Goal: Task Accomplishment & Management: Manage account settings

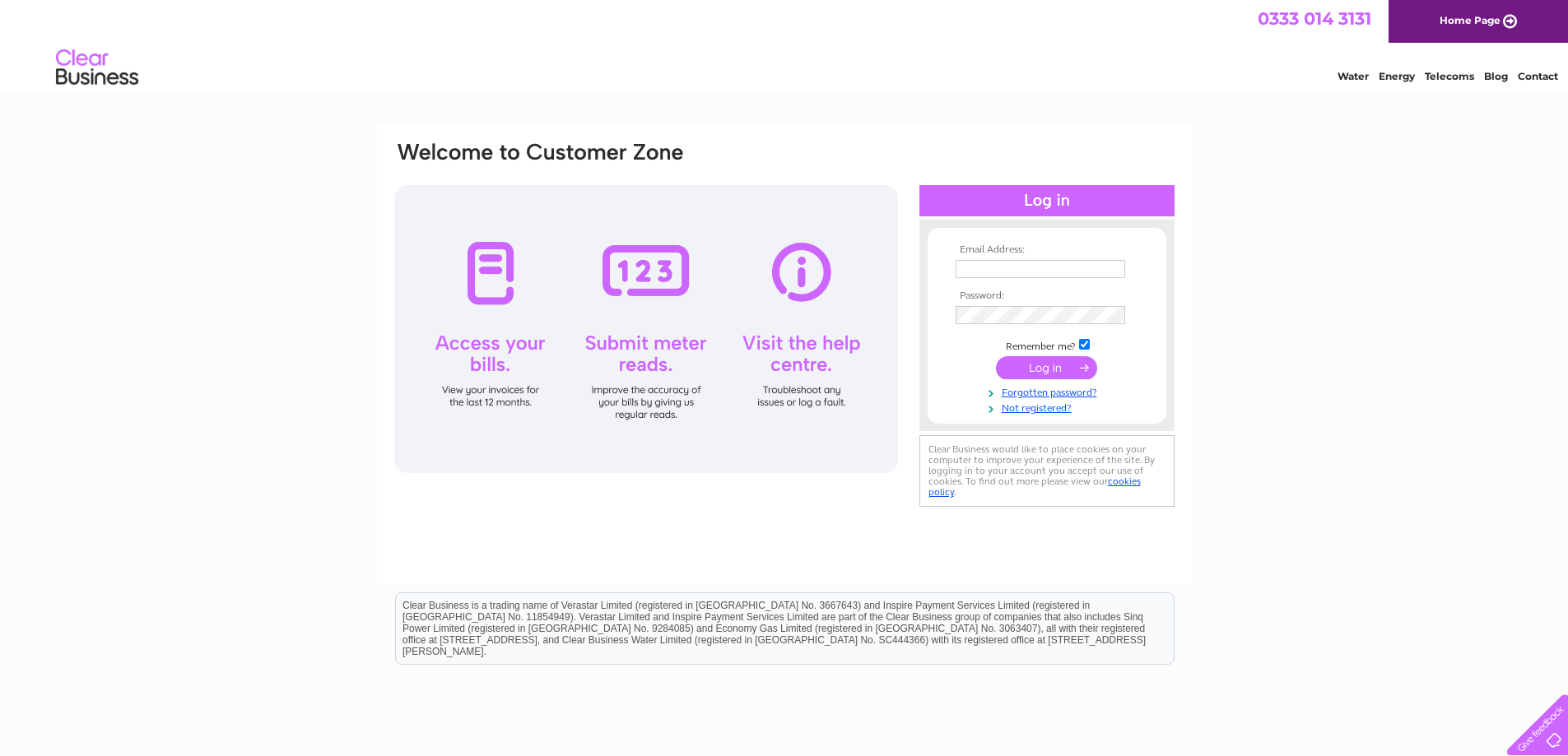
type input "[EMAIL_ADDRESS][DOMAIN_NAME]"
click at [1042, 366] on input "submit" at bounding box center [1046, 368] width 101 height 23
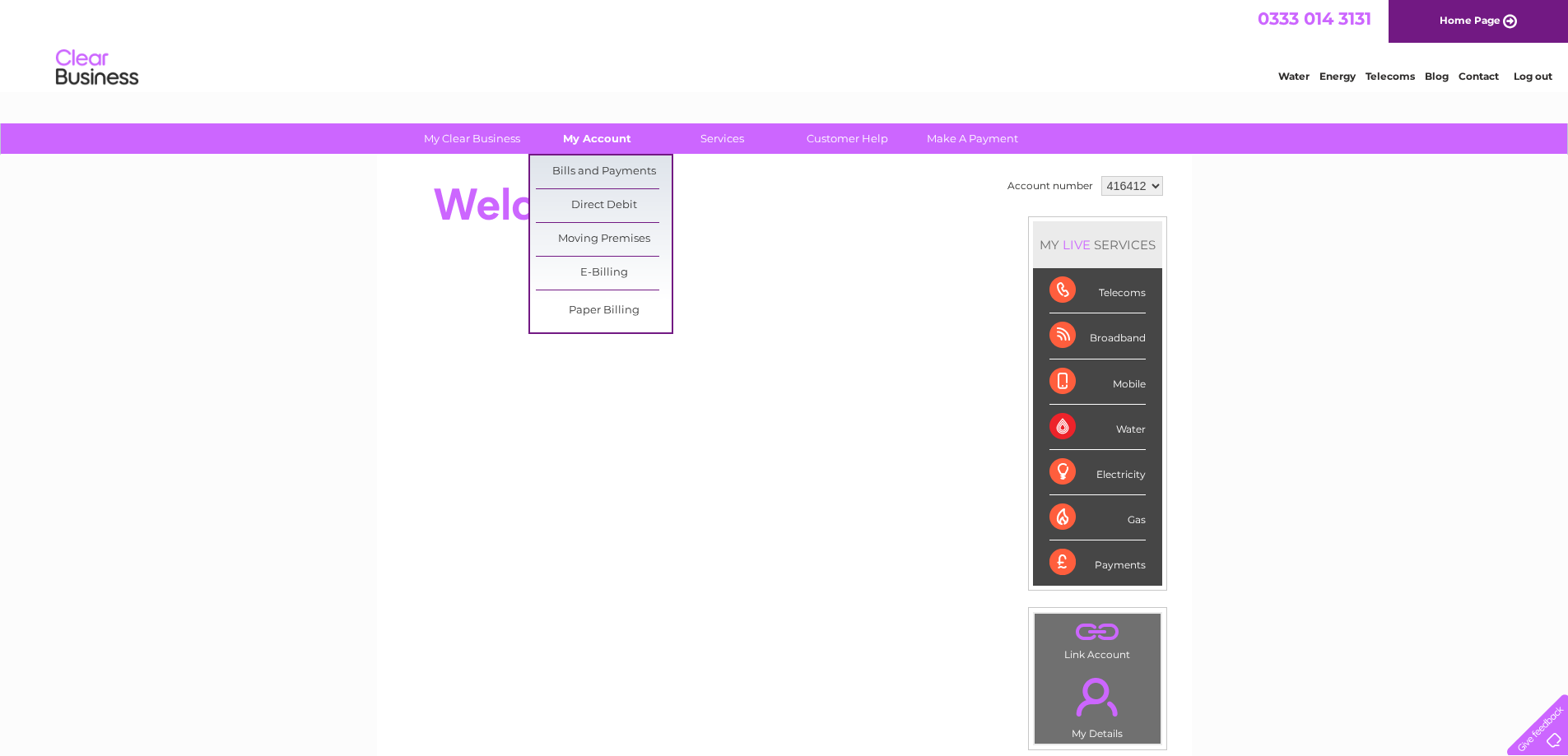
click at [586, 130] on link "My Account" at bounding box center [597, 139] width 136 height 30
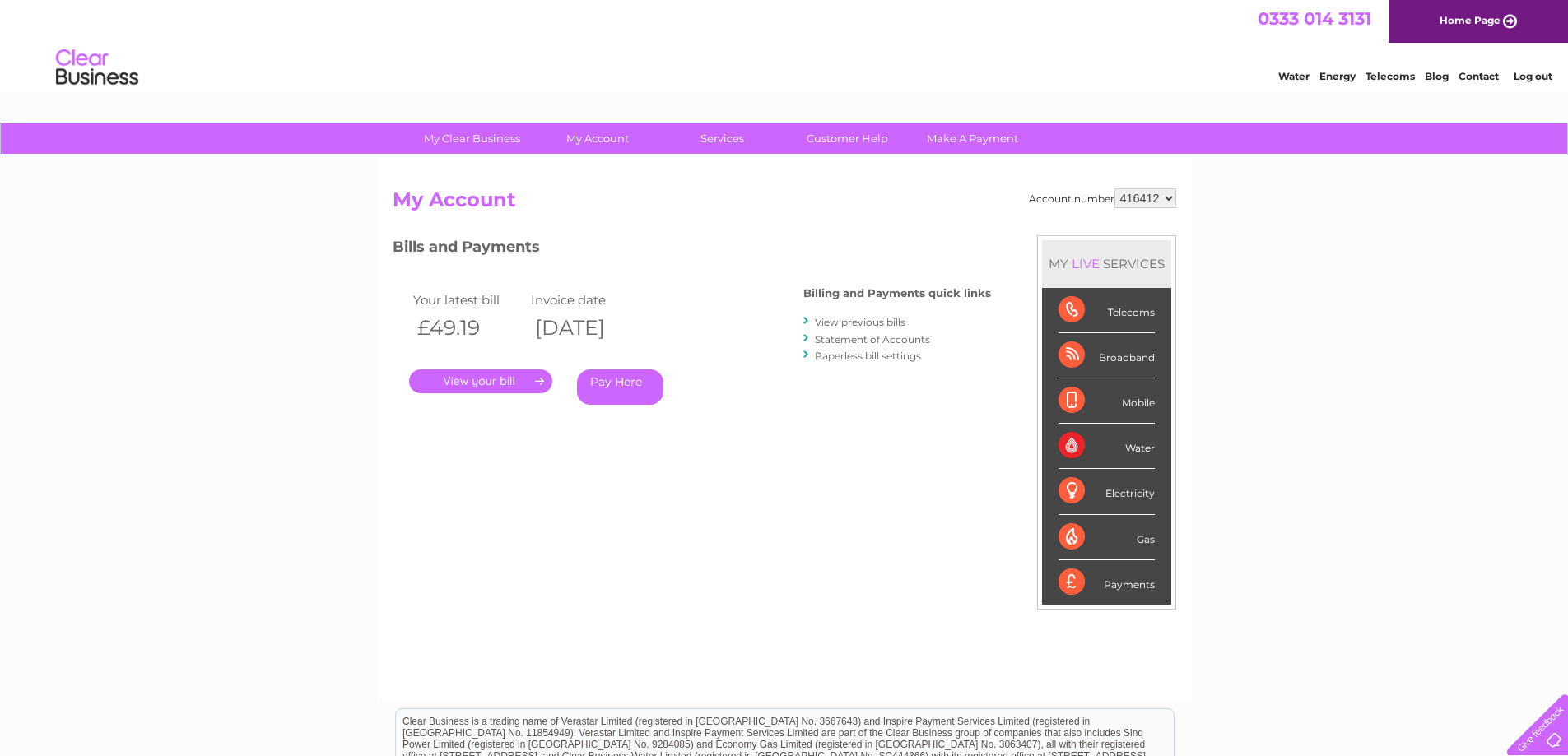
click at [474, 383] on link "." at bounding box center [481, 382] width 143 height 24
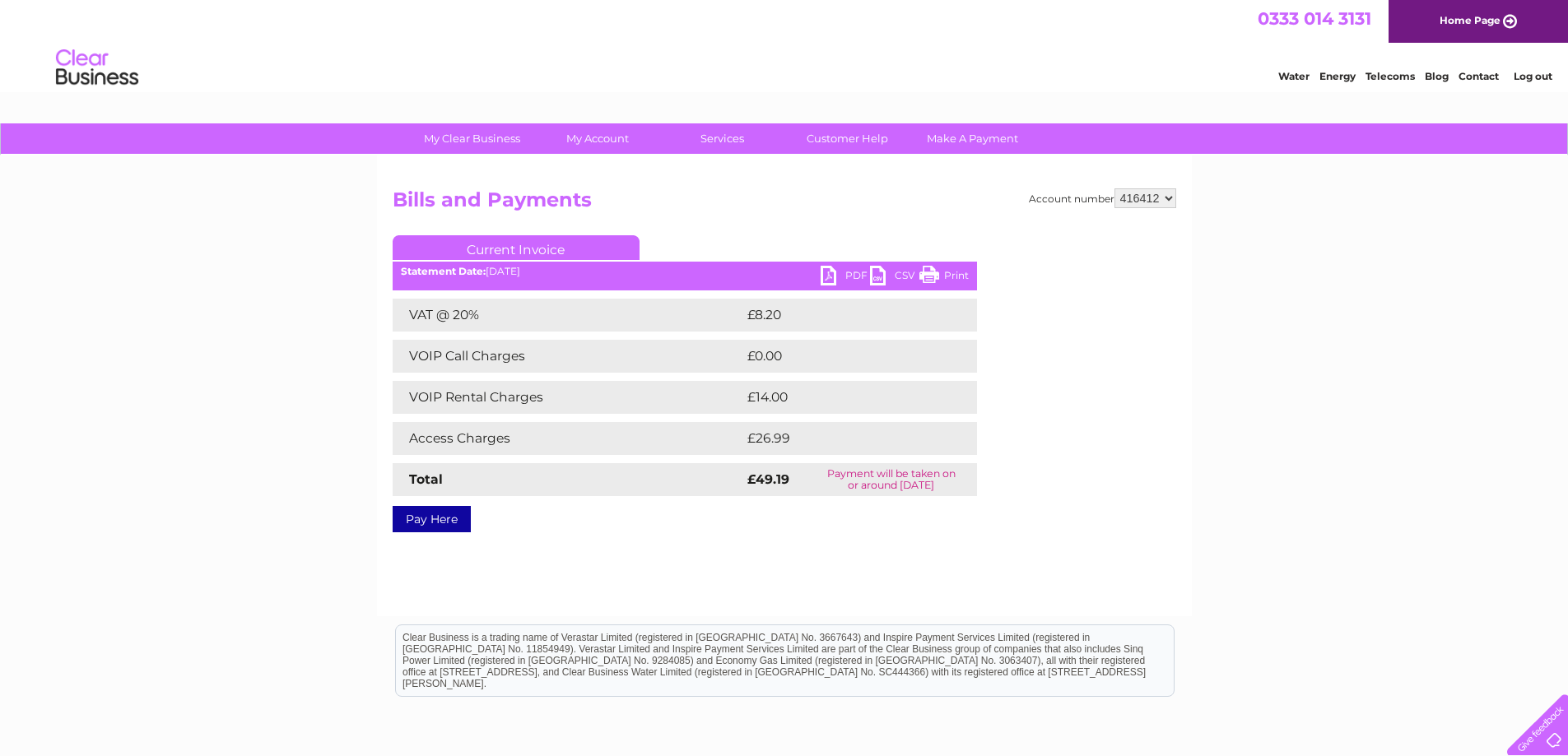
drag, startPoint x: 931, startPoint y: 273, endPoint x: 1201, endPoint y: 25, distance: 366.6
click at [931, 273] on link "Print" at bounding box center [944, 277] width 49 height 24
